Goal: Task Accomplishment & Management: Manage account settings

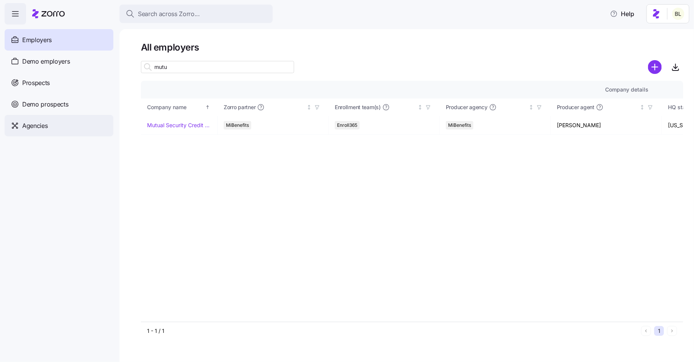
click at [47, 120] on div "Agencies" at bounding box center [59, 125] width 109 height 21
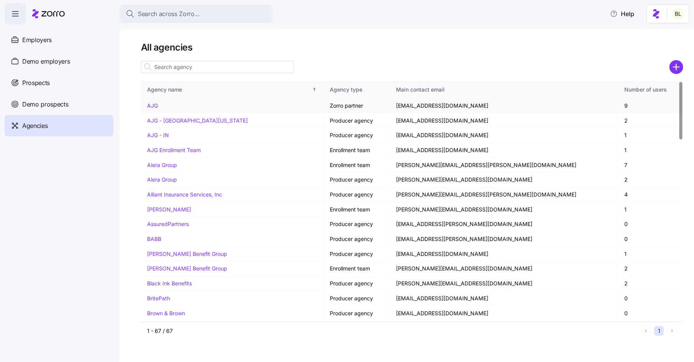
click at [154, 104] on link "AJG" at bounding box center [152, 105] width 11 height 7
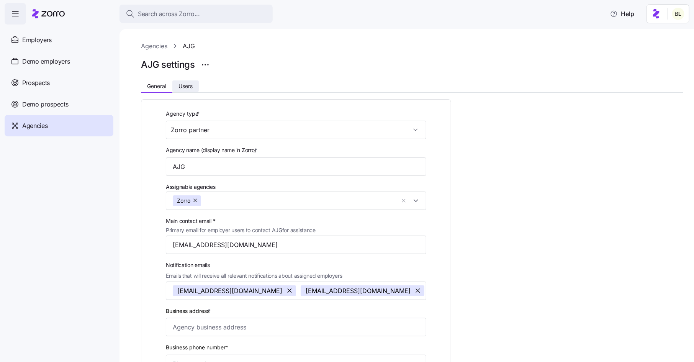
click at [182, 88] on span "Users" at bounding box center [185, 85] width 14 height 5
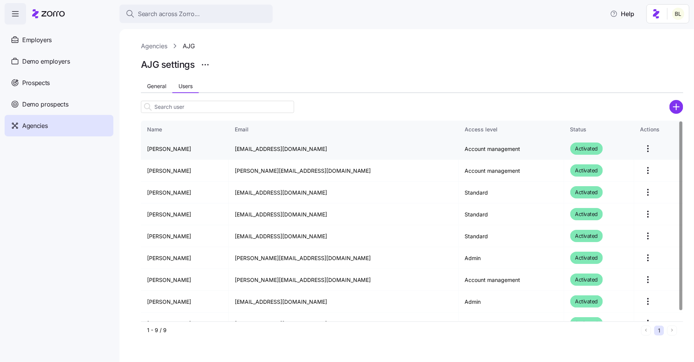
click at [638, 149] on html "Search across Zorro... Help Employers Demo employers Prospects Demo prospects A…" at bounding box center [347, 178] width 694 height 357
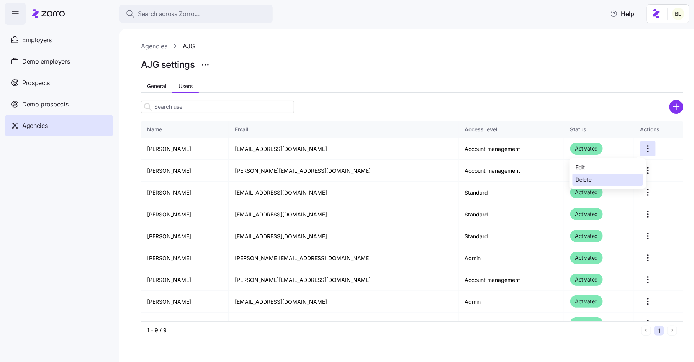
click at [608, 179] on div "Delete" at bounding box center [608, 179] width 70 height 12
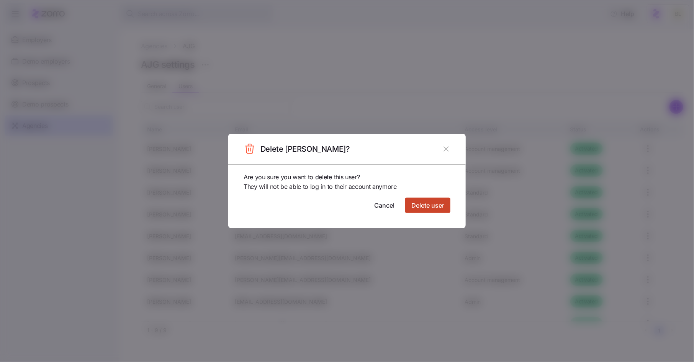
click at [424, 203] on span "Delete user" at bounding box center [427, 205] width 33 height 9
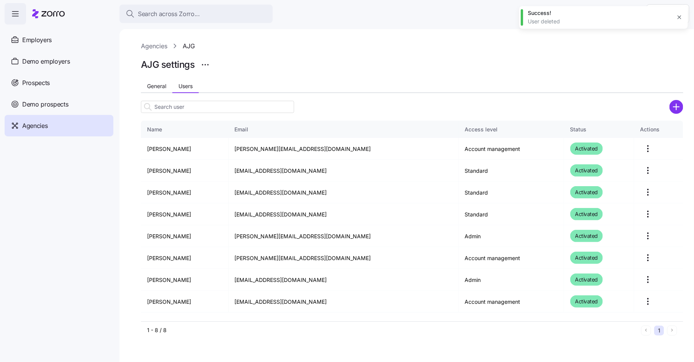
click at [680, 18] on icon "button" at bounding box center [678, 17] width 3 height 3
click at [39, 79] on span "Prospects" at bounding box center [36, 83] width 28 height 10
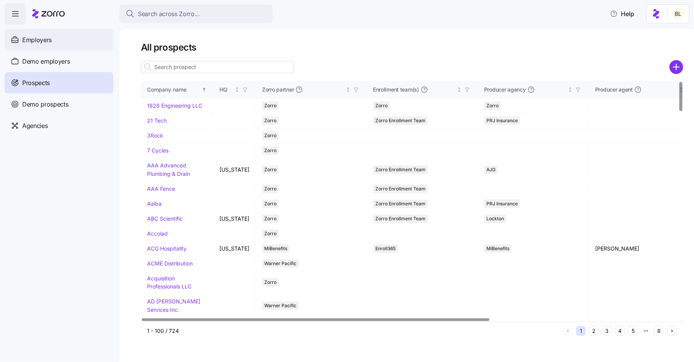
click at [52, 38] on div "Employers" at bounding box center [59, 39] width 109 height 21
